Goal: Information Seeking & Learning: Learn about a topic

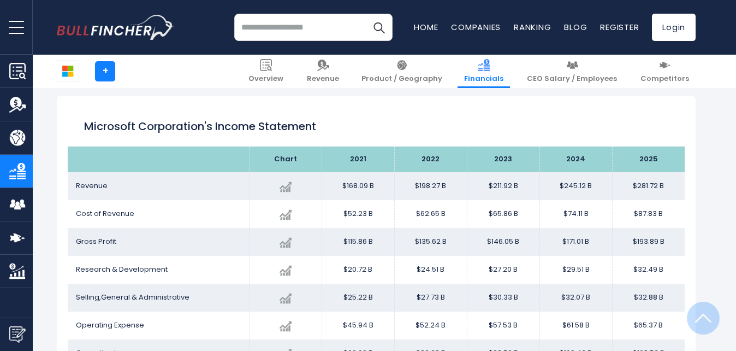
scroll to position [592, 0]
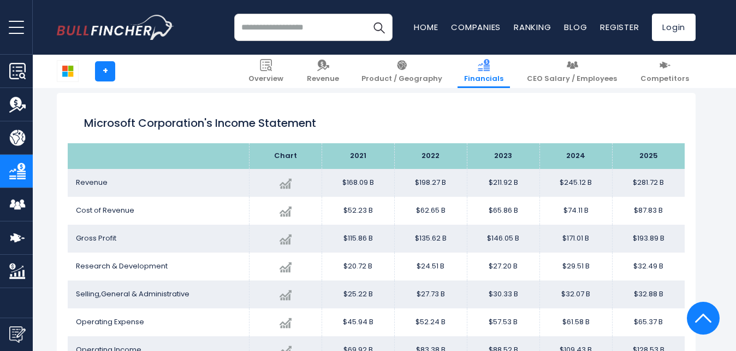
click at [402, 105] on div "Microsoft Corporation's Income Statement" at bounding box center [376, 123] width 617 height 39
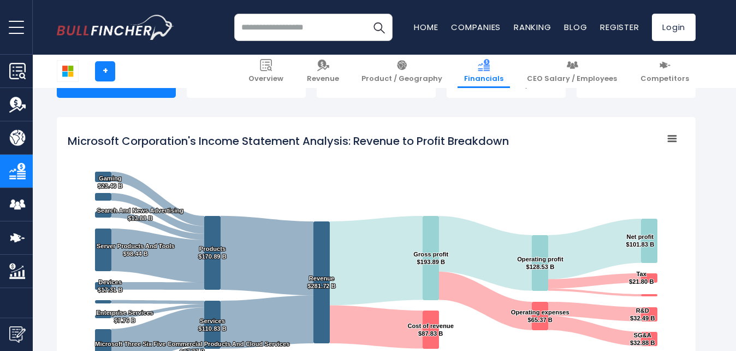
scroll to position [131, 0]
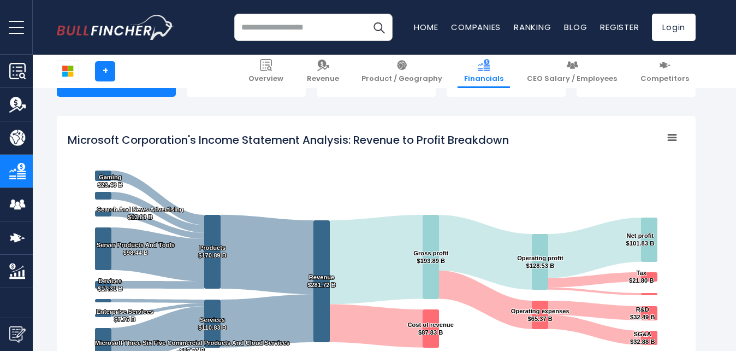
drag, startPoint x: 525, startPoint y: 144, endPoint x: 327, endPoint y: 130, distance: 199.3
click at [327, 130] on rect "Microsoft Corporation's Income Statement Analysis: Revenue to Profit Breakdown" at bounding box center [376, 263] width 617 height 273
drag, startPoint x: 517, startPoint y: 143, endPoint x: 158, endPoint y: 132, distance: 359.1
click at [158, 132] on rect "Microsoft Corporation's Income Statement Analysis: Revenue to Profit Breakdown" at bounding box center [376, 263] width 617 height 273
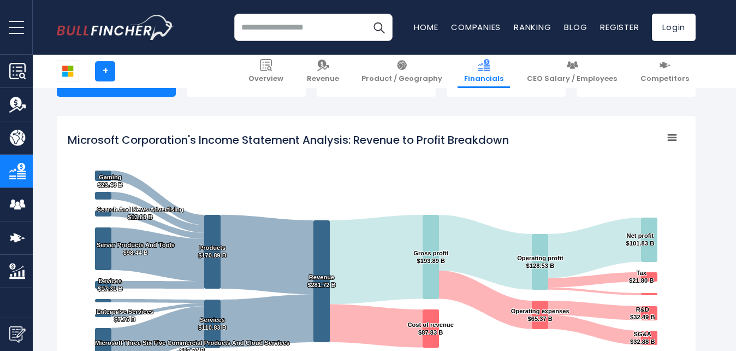
click at [158, 132] on rect "Microsoft Corporation's Income Statement Analysis: Revenue to Profit Breakdown" at bounding box center [376, 263] width 617 height 273
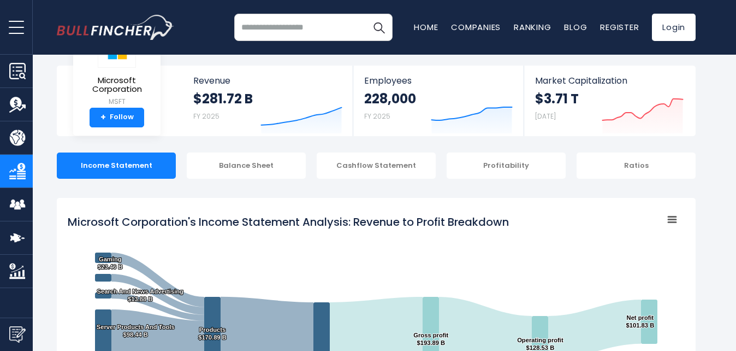
scroll to position [44, 0]
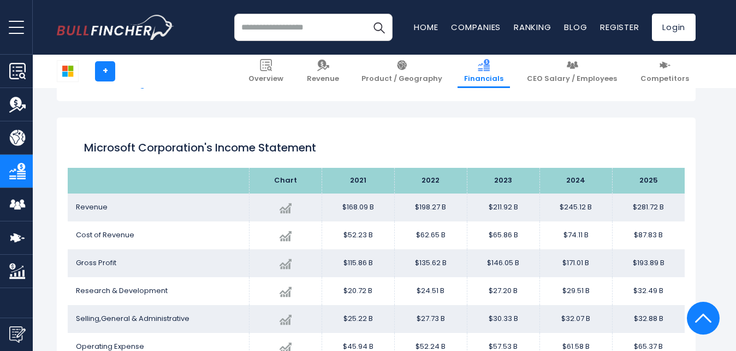
scroll to position [592, 0]
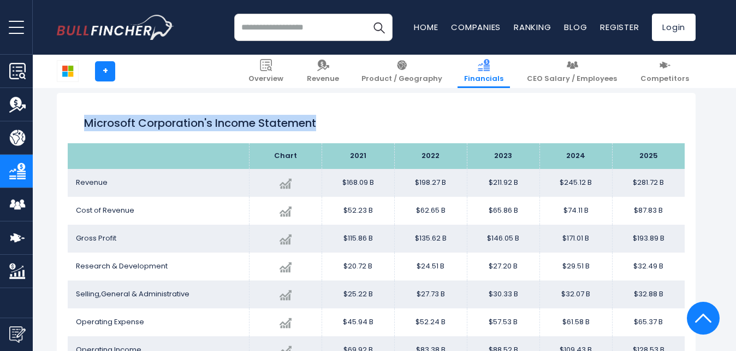
drag, startPoint x: 334, startPoint y: 128, endPoint x: 88, endPoint y: 104, distance: 247.5
click at [88, 104] on div "Microsoft Corporation's Income Statement" at bounding box center [376, 123] width 617 height 39
copy h1 "Microsoft Corporation's Income Statement"
click at [361, 115] on h1 "Microsoft Corporation's Income Statement" at bounding box center [376, 123] width 584 height 16
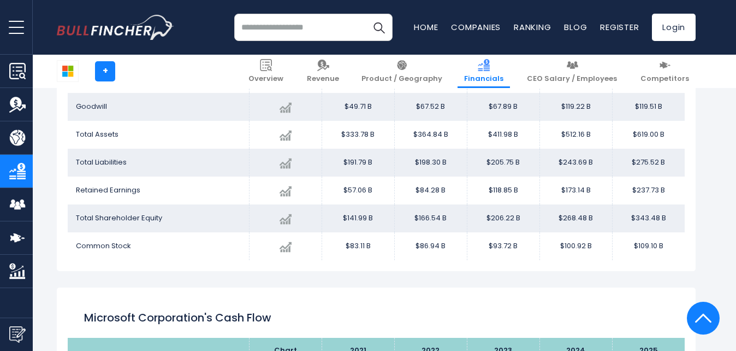
scroll to position [1400, 0]
